Goal: Obtain resource: Download file/media

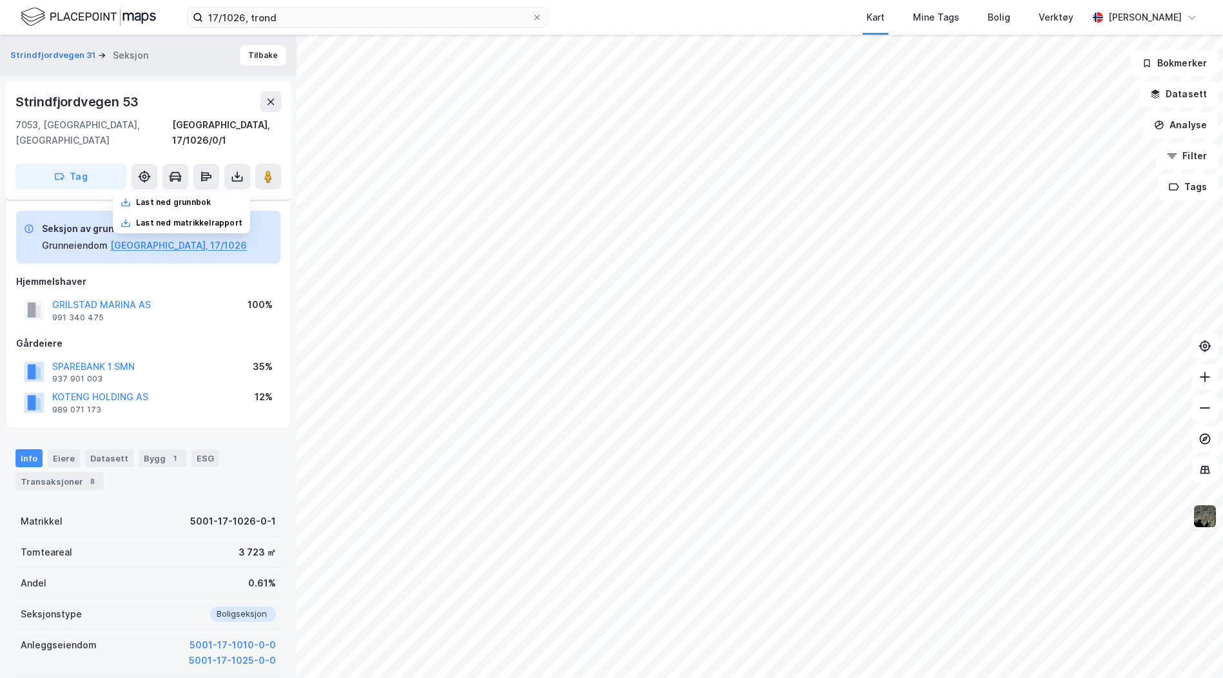
scroll to position [170, 0]
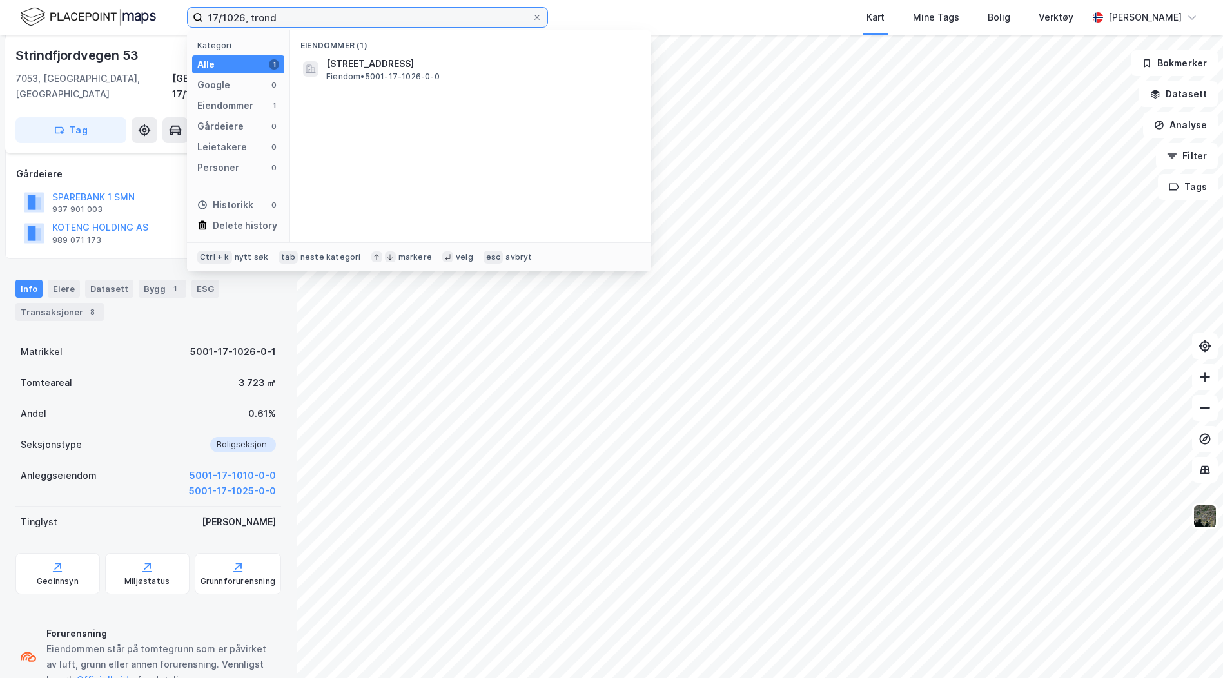
drag, startPoint x: 287, startPoint y: 12, endPoint x: 148, endPoint y: 5, distance: 139.4
click at [148, 5] on div "17/1026, trond Kategori Alle 1 Google 0 Eiendommer 1 Gårdeiere 0 Leietakere 0 P…" at bounding box center [611, 17] width 1223 height 35
type input "439/209, lillestrøm"
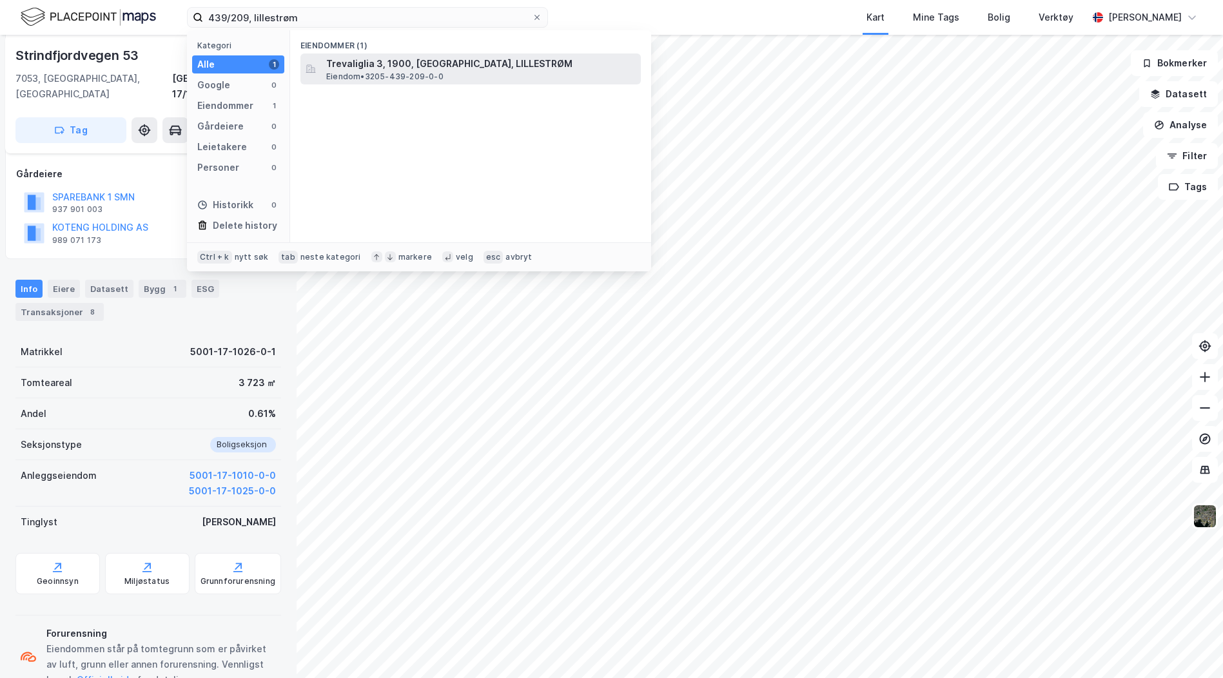
click at [362, 73] on span "Eiendom • 3205-439-209-0-0" at bounding box center [384, 77] width 117 height 10
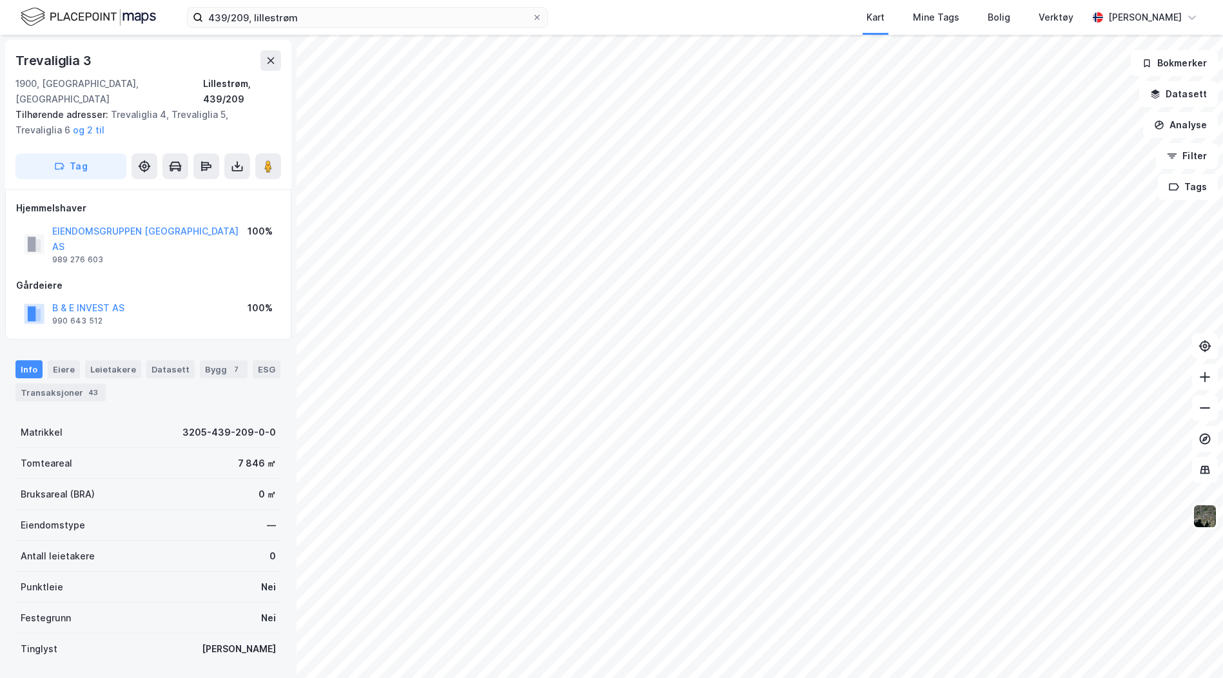
scroll to position [54, 0]
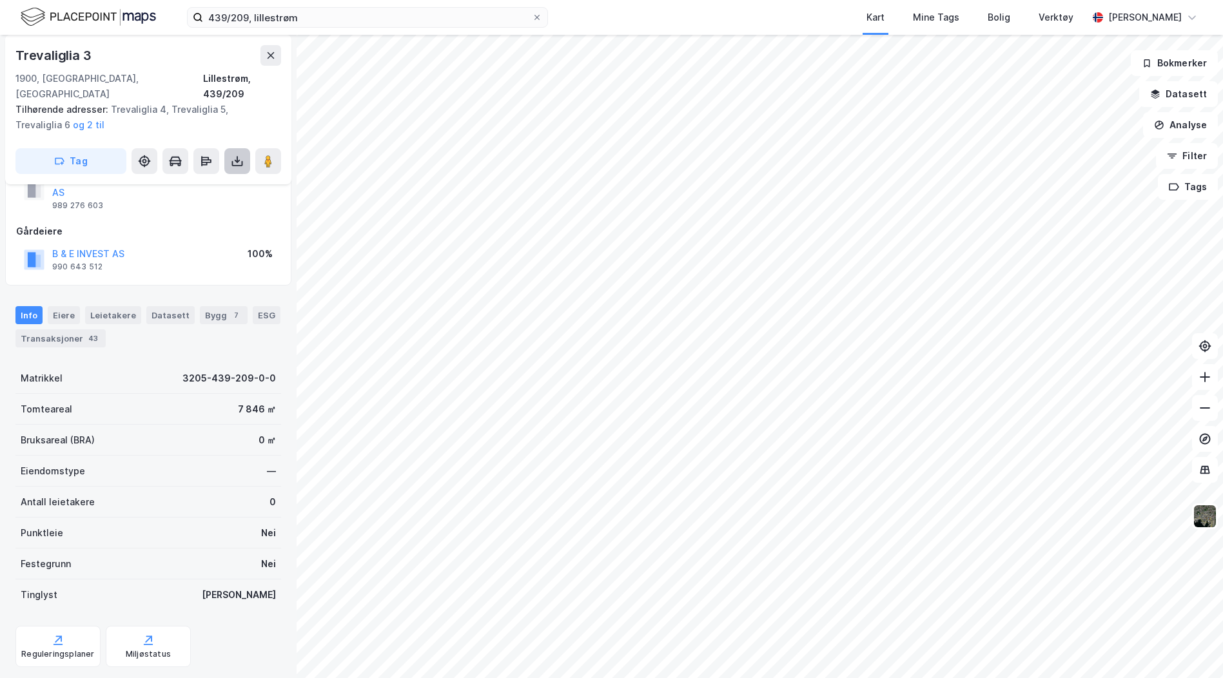
click at [234, 155] on icon at bounding box center [237, 161] width 13 height 13
click at [173, 182] on div "Last ned grunnbok" at bounding box center [173, 187] width 75 height 10
